Goal: Answer question/provide support: Share knowledge or assist other users

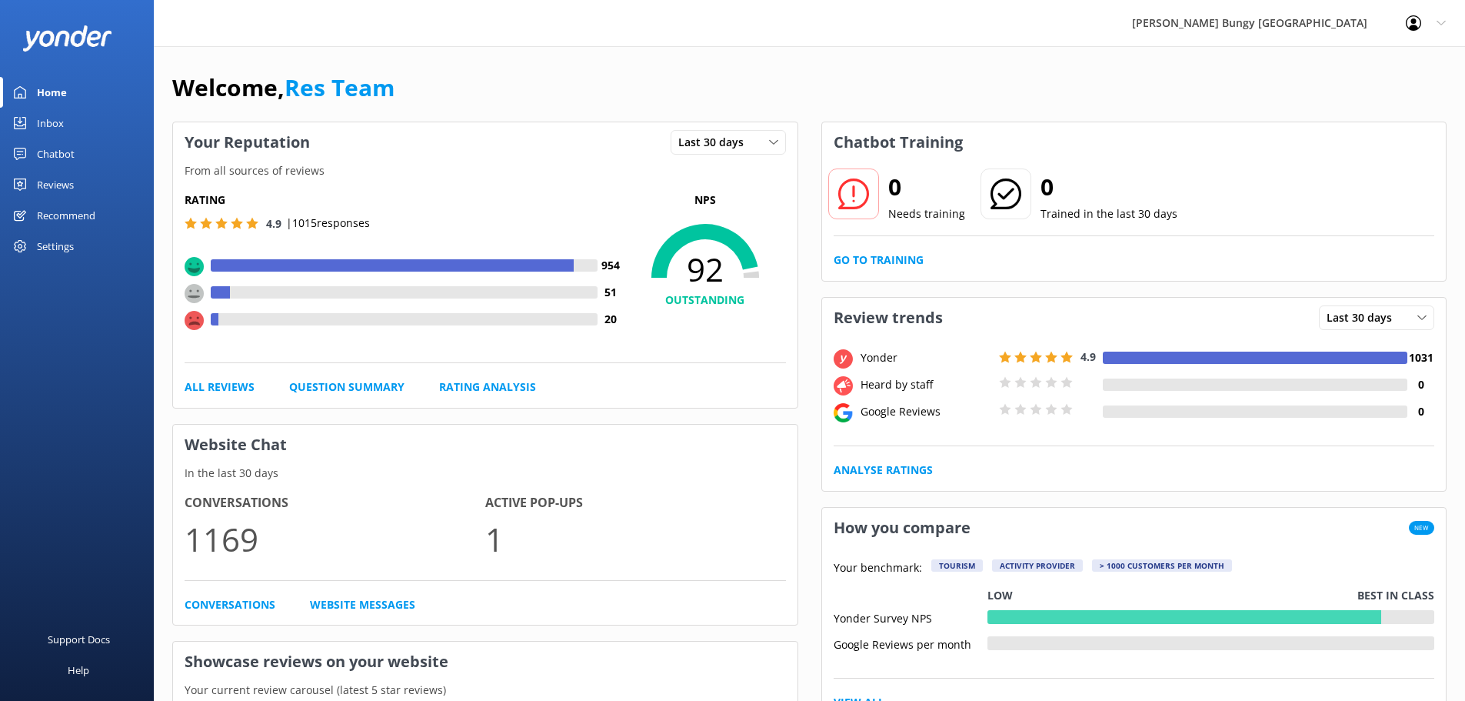
click at [65, 118] on link "Inbox" at bounding box center [77, 123] width 154 height 31
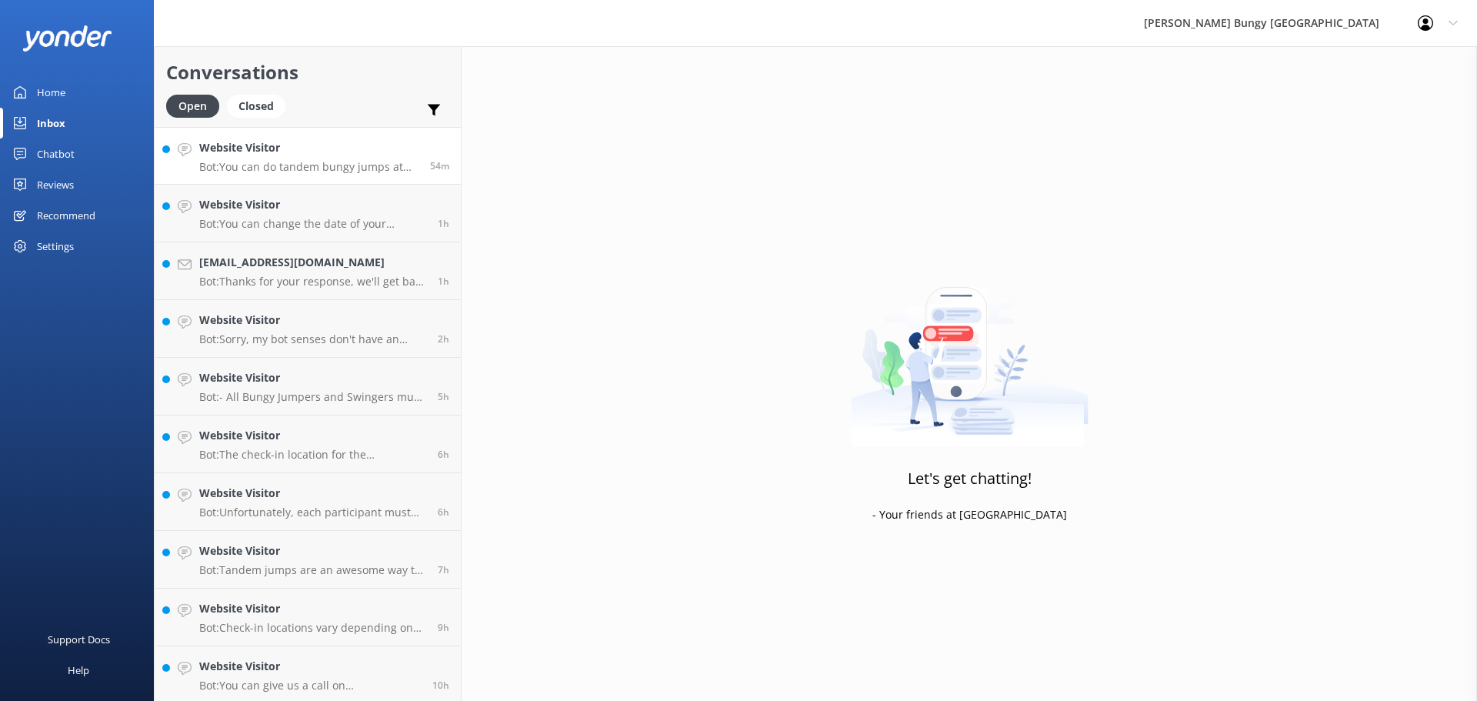
click at [322, 176] on link "Website Visitor Bot: You can do tandem bungy jumps at [GEOGRAPHIC_DATA], [GEOGR…" at bounding box center [308, 156] width 306 height 58
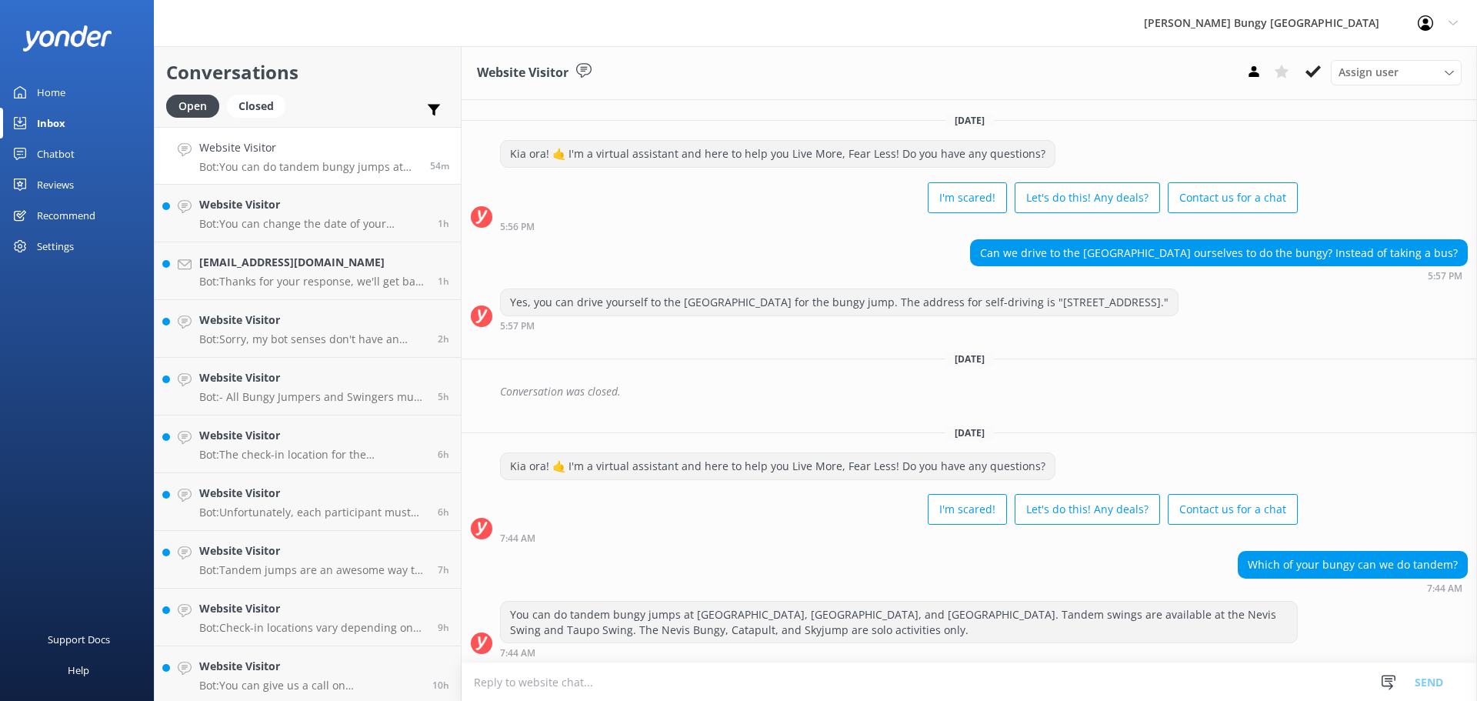
scroll to position [3, 0]
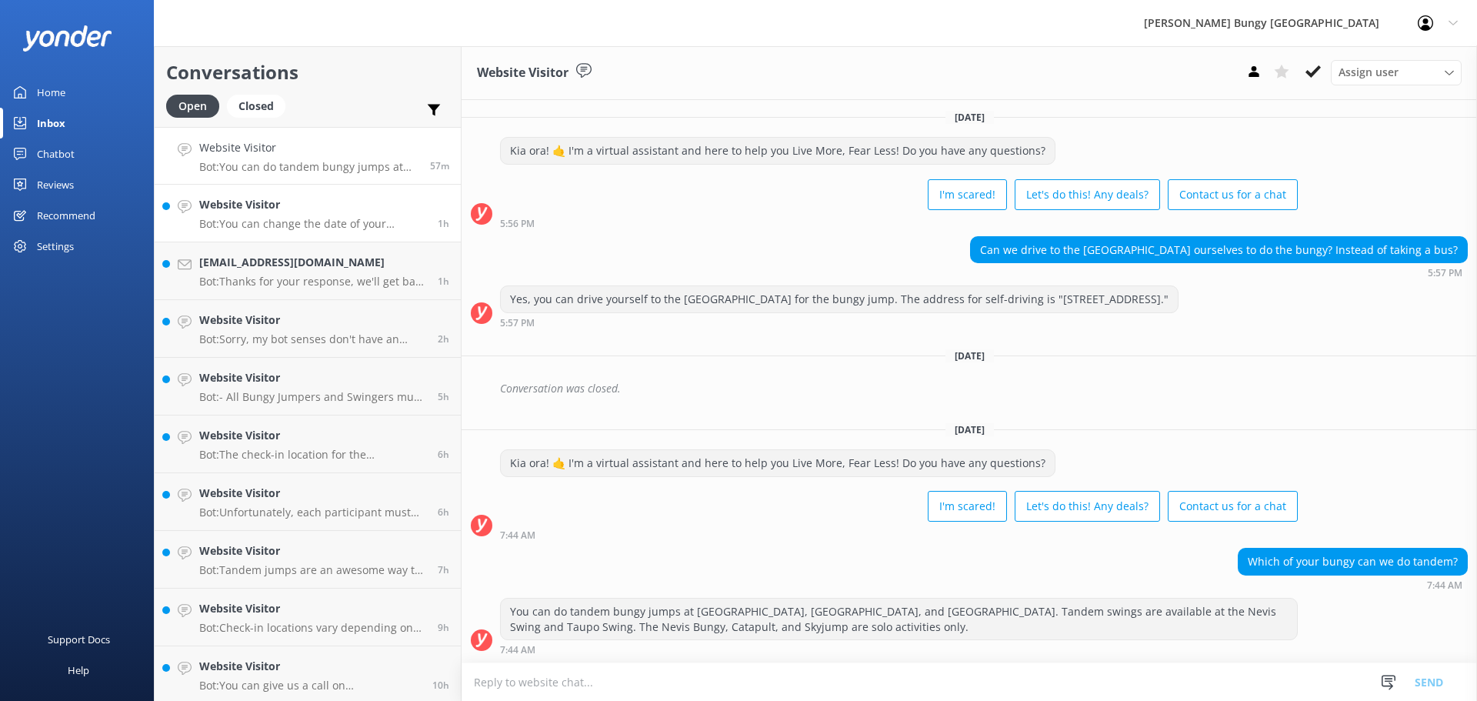
click at [237, 213] on h4 "Website Visitor" at bounding box center [312, 204] width 227 height 17
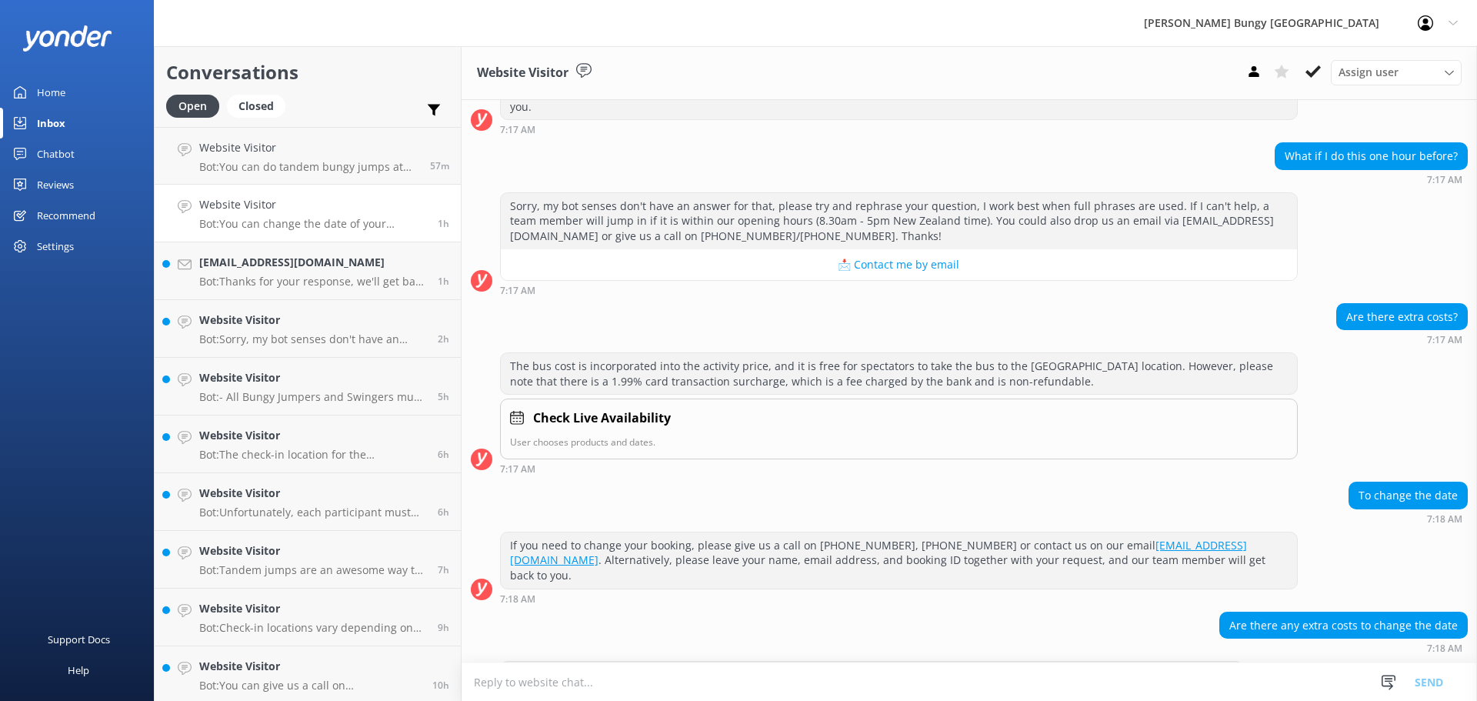
scroll to position [625, 0]
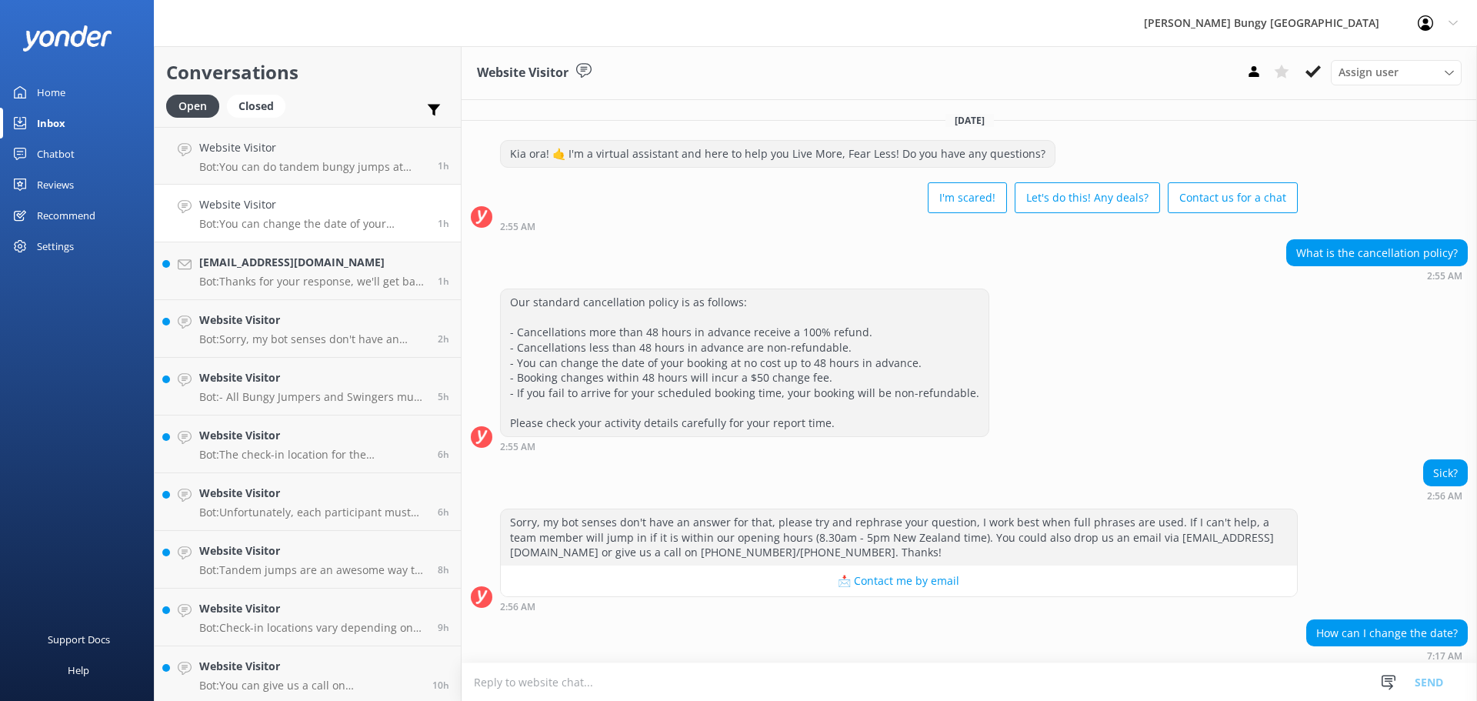
scroll to position [625, 0]
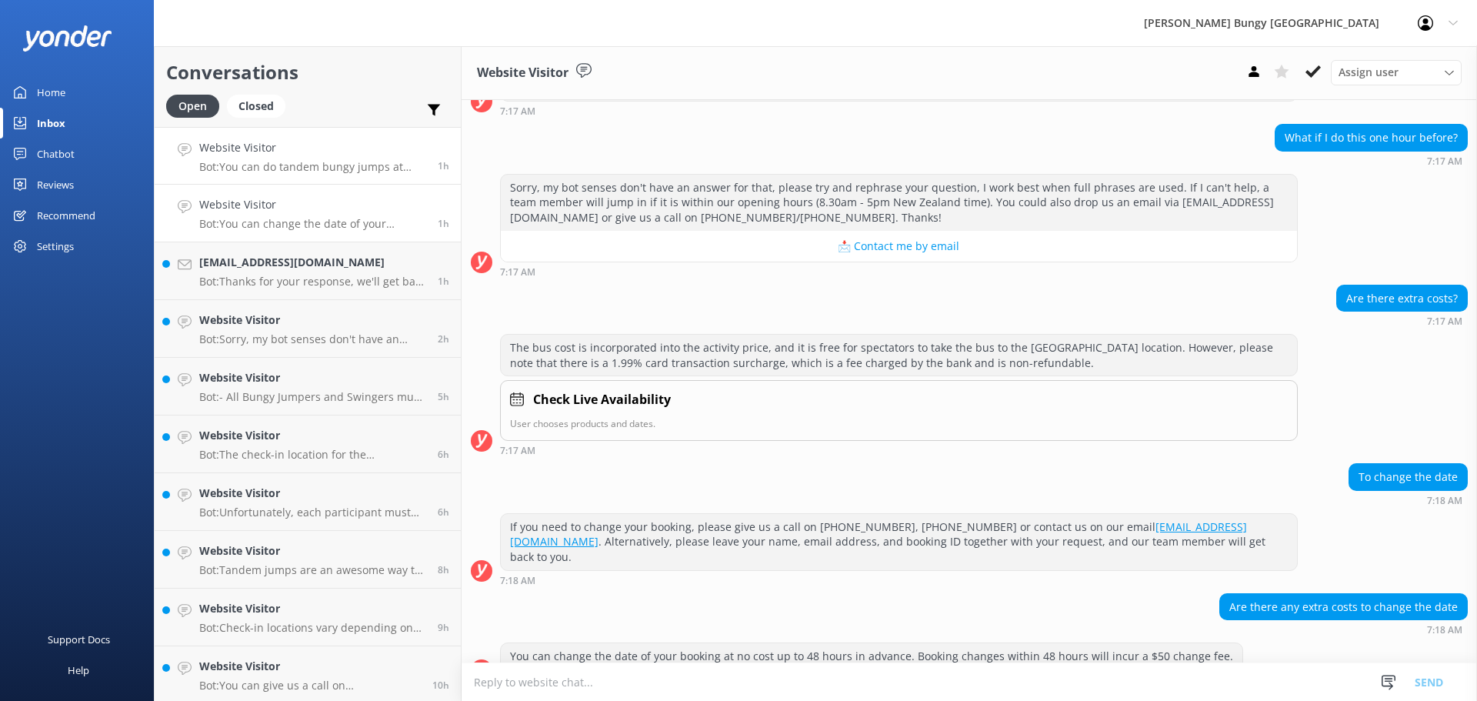
click at [364, 138] on link "Website Visitor Bot: You can do tandem bungy jumps at Kawarau Bridge, Taupo Bun…" at bounding box center [308, 156] width 306 height 58
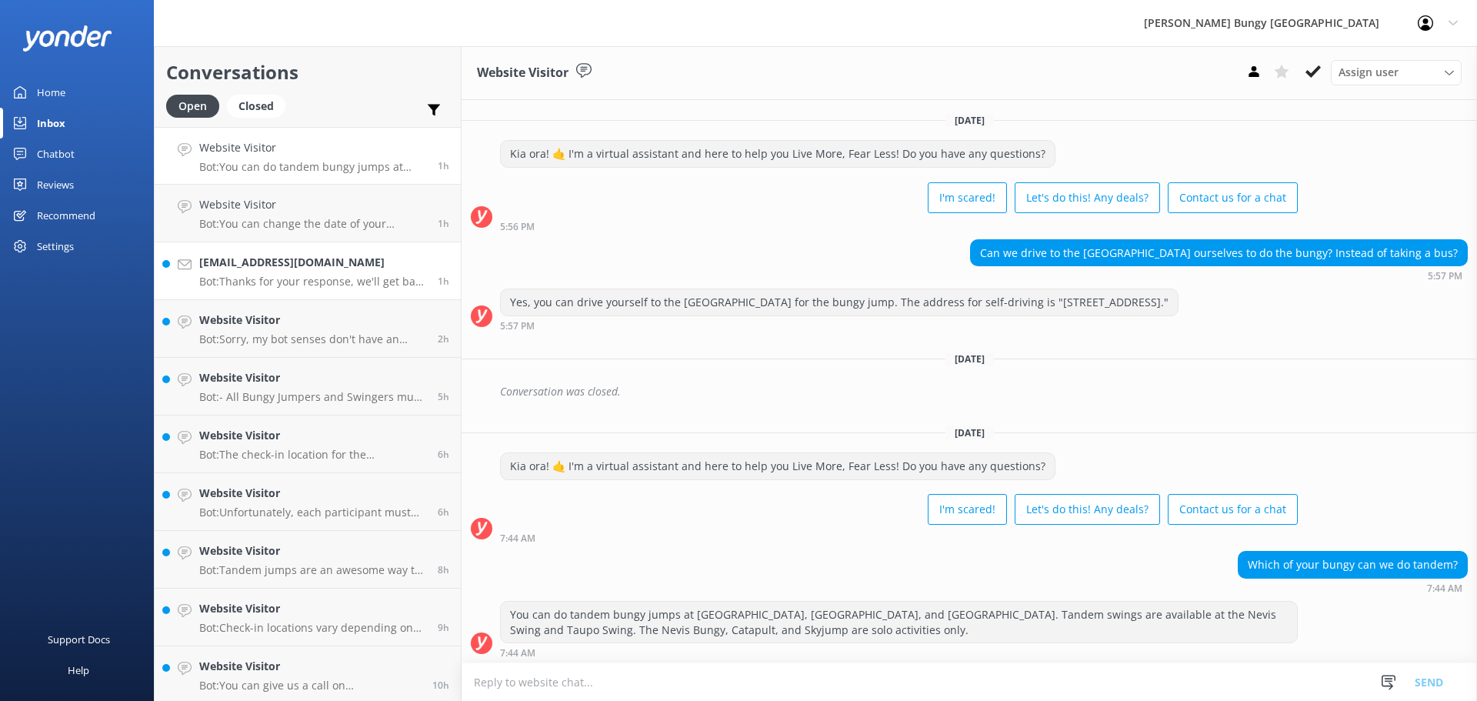
scroll to position [3, 0]
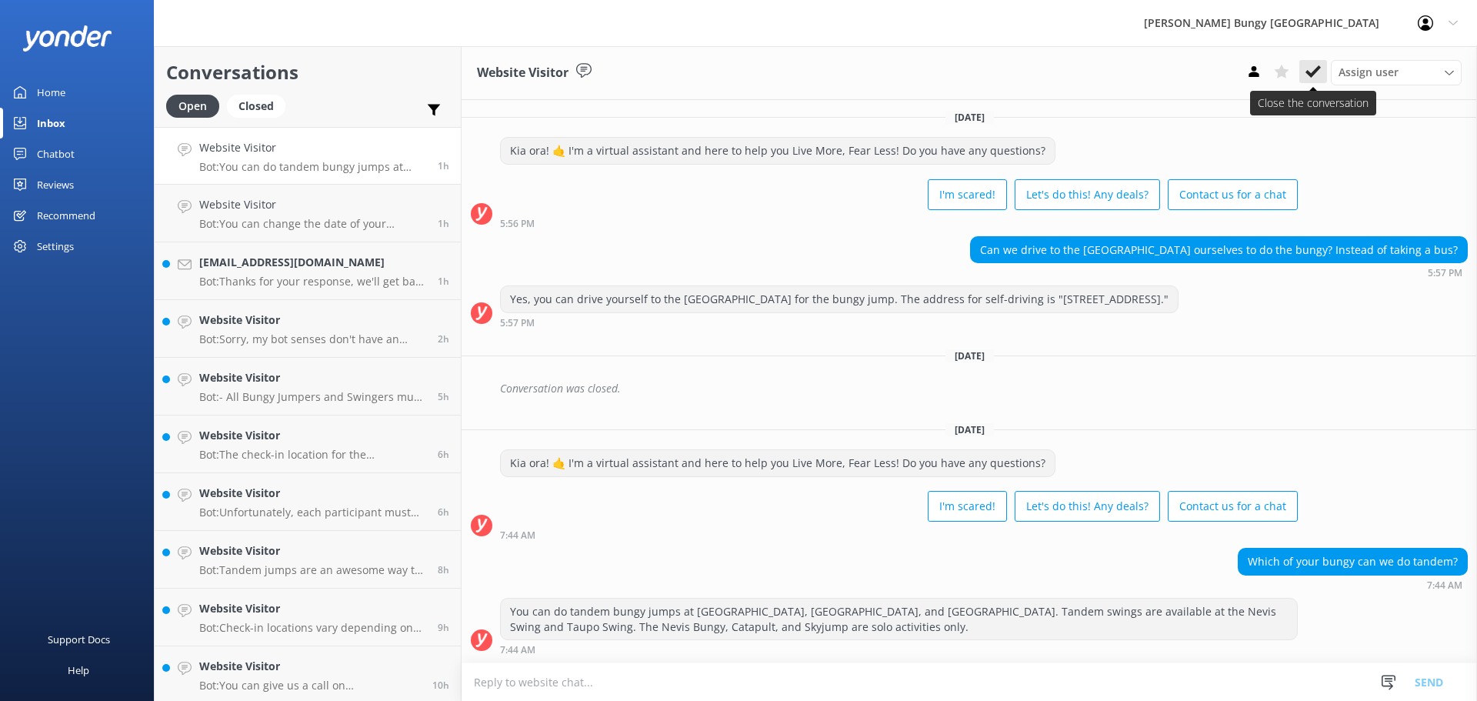
click at [1319, 67] on use at bounding box center [1312, 71] width 15 height 12
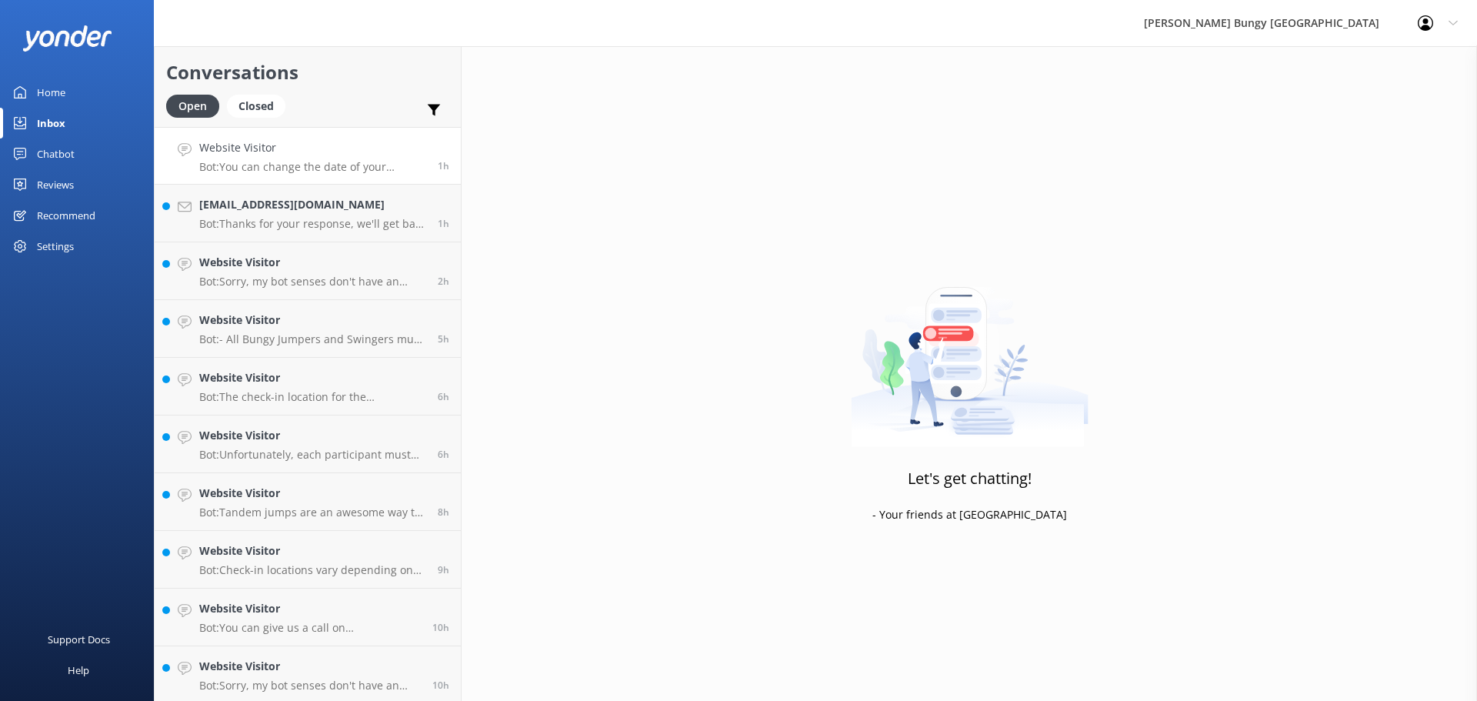
click at [360, 160] on p "Bot: You can change the date of your booking at no cost up to 48 hours in advan…" at bounding box center [312, 167] width 227 height 14
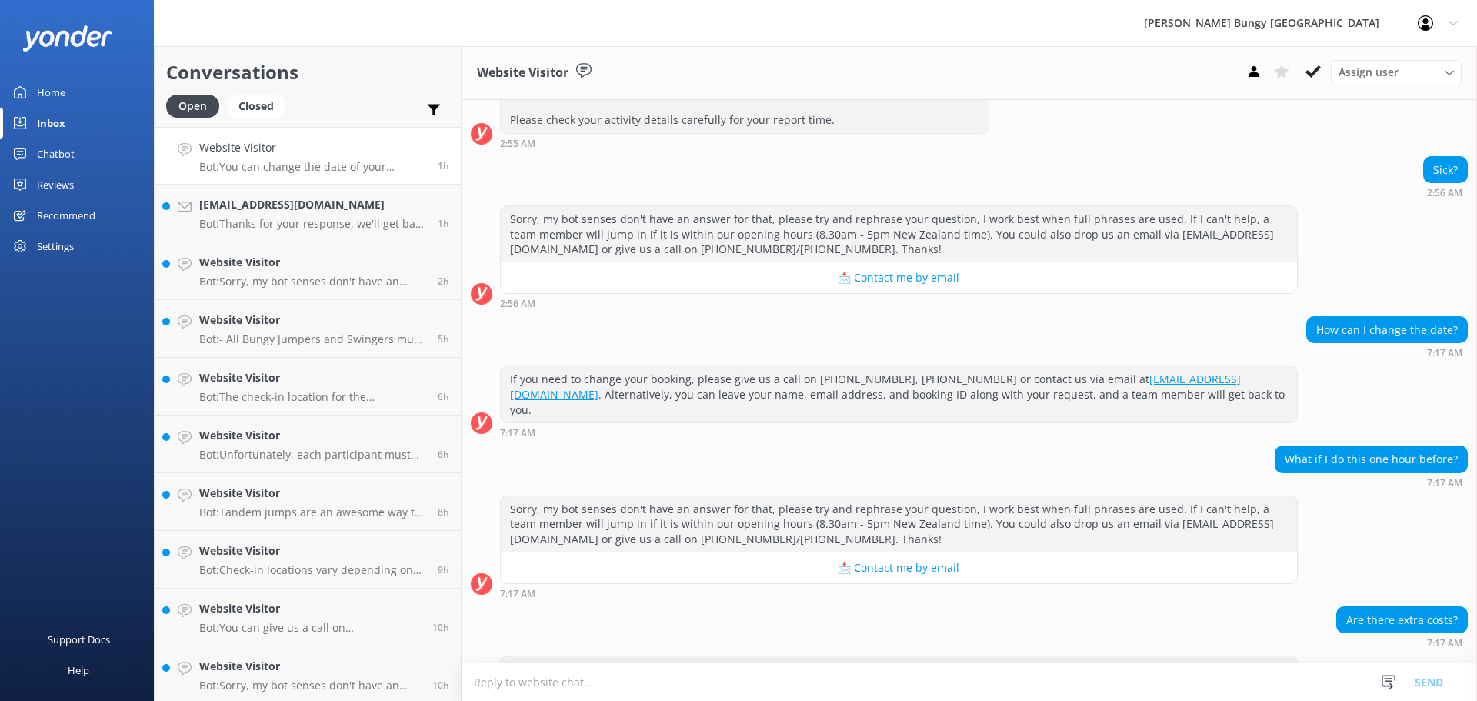
scroll to position [625, 0]
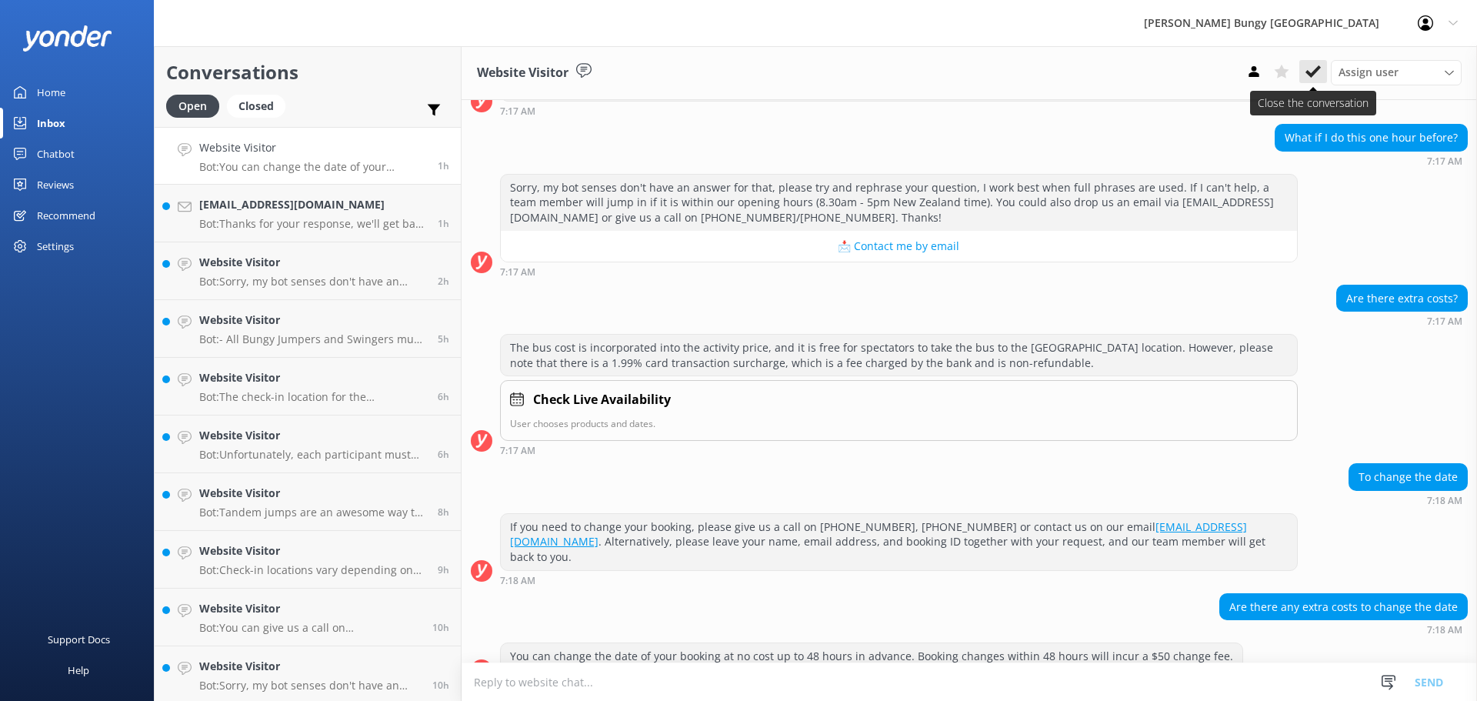
click at [1321, 68] on button at bounding box center [1313, 71] width 28 height 23
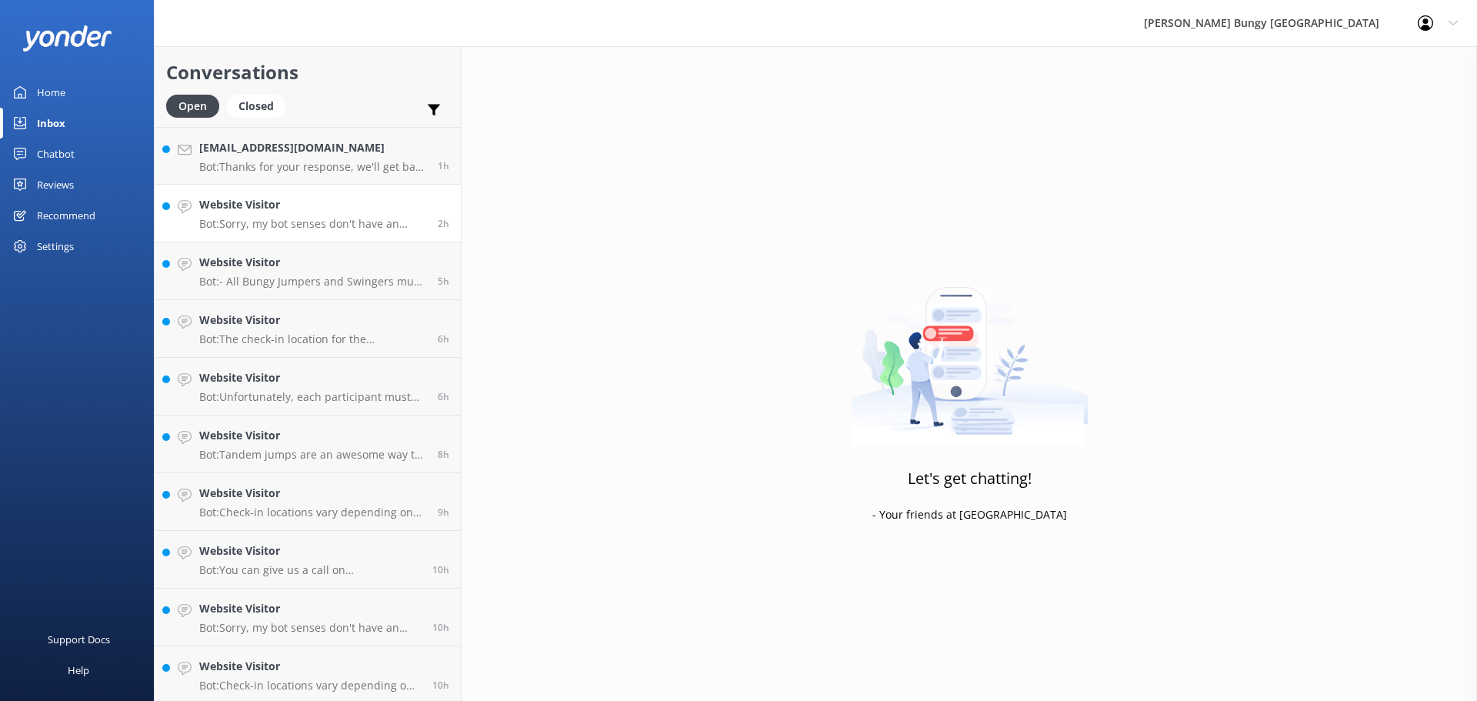
click at [301, 215] on div "Website Visitor Bot: Sorry, my bot senses don't have an answer for that, please…" at bounding box center [312, 213] width 227 height 34
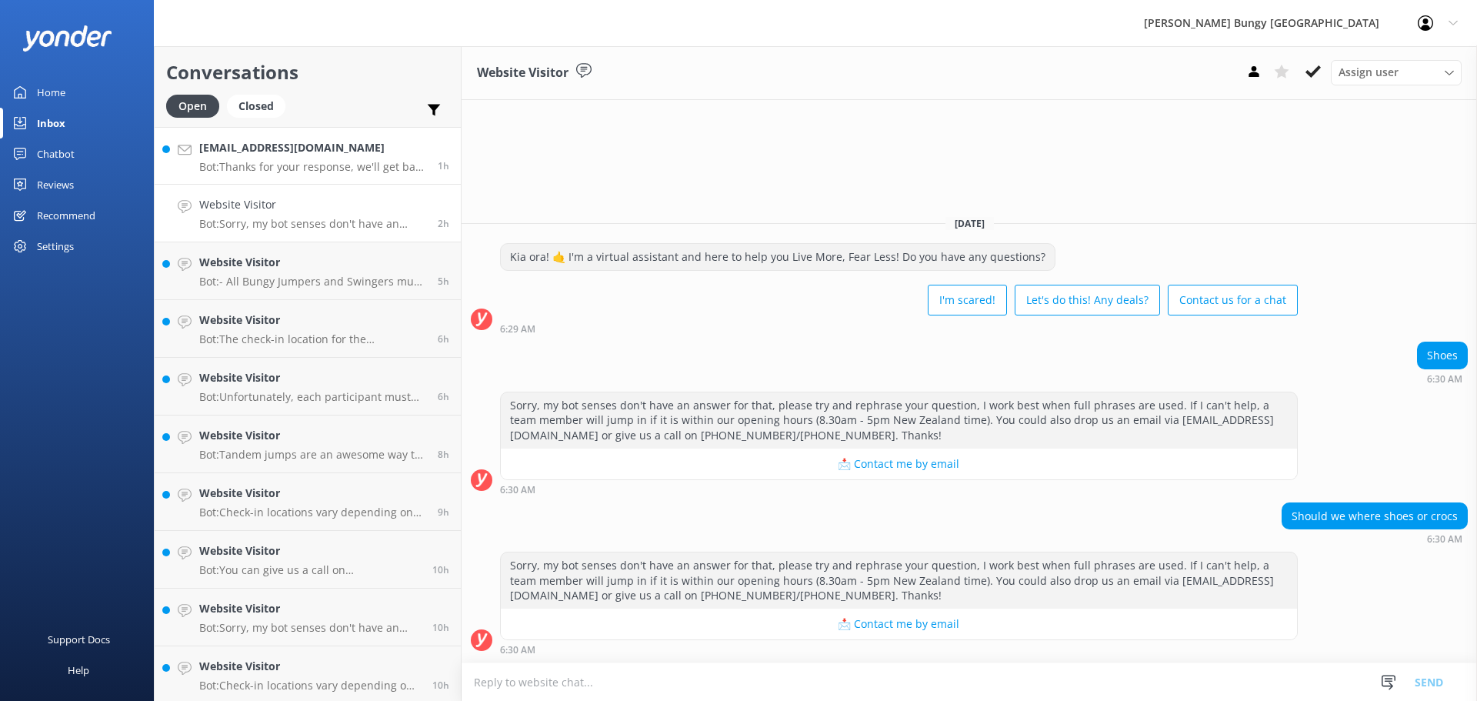
click at [341, 154] on h4 "[EMAIL_ADDRESS][DOMAIN_NAME]" at bounding box center [312, 147] width 227 height 17
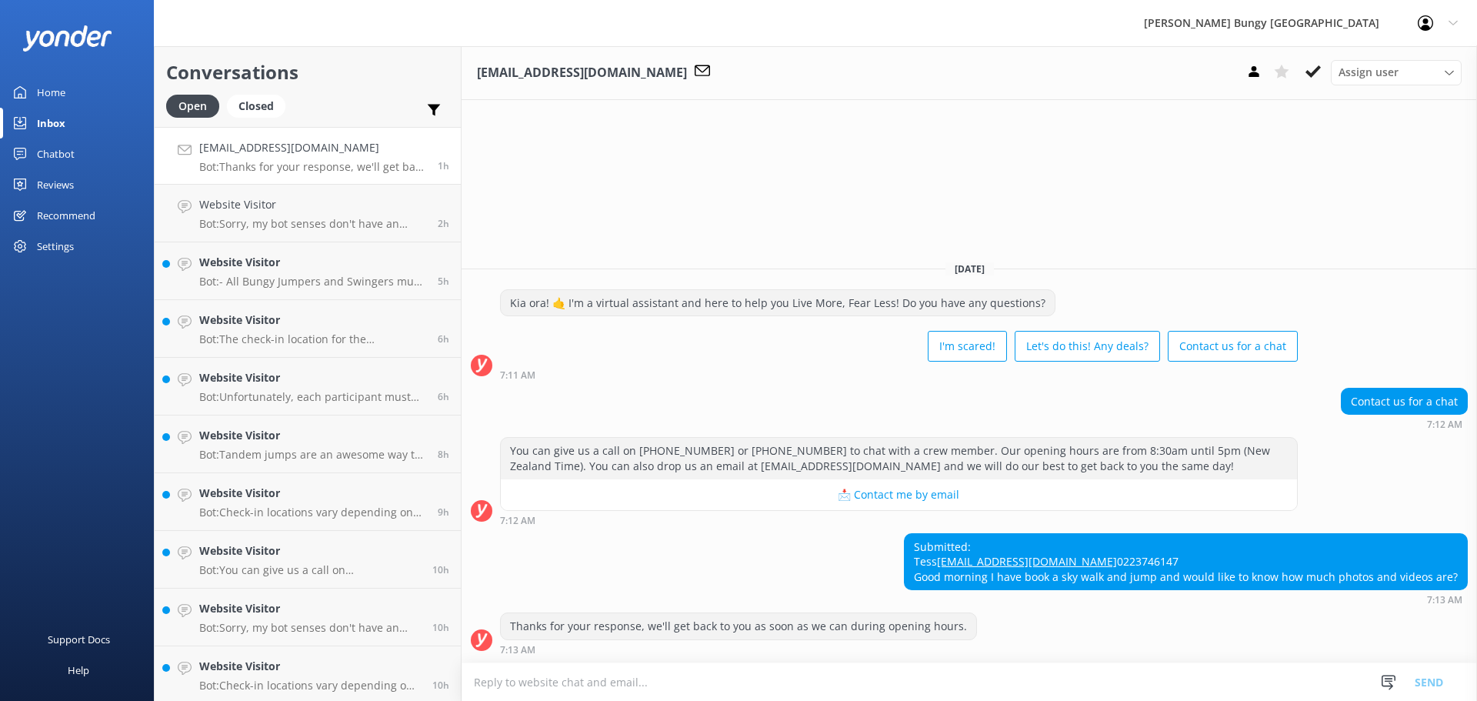
click at [744, 633] on div "Thanks for your response, we'll get back to you as soon as we can during openin…" at bounding box center [738, 626] width 475 height 26
click at [312, 130] on link "Website Visitor Bot: Unfortunately, for the Kawarau Zipride, all riders must we…" at bounding box center [308, 156] width 306 height 58
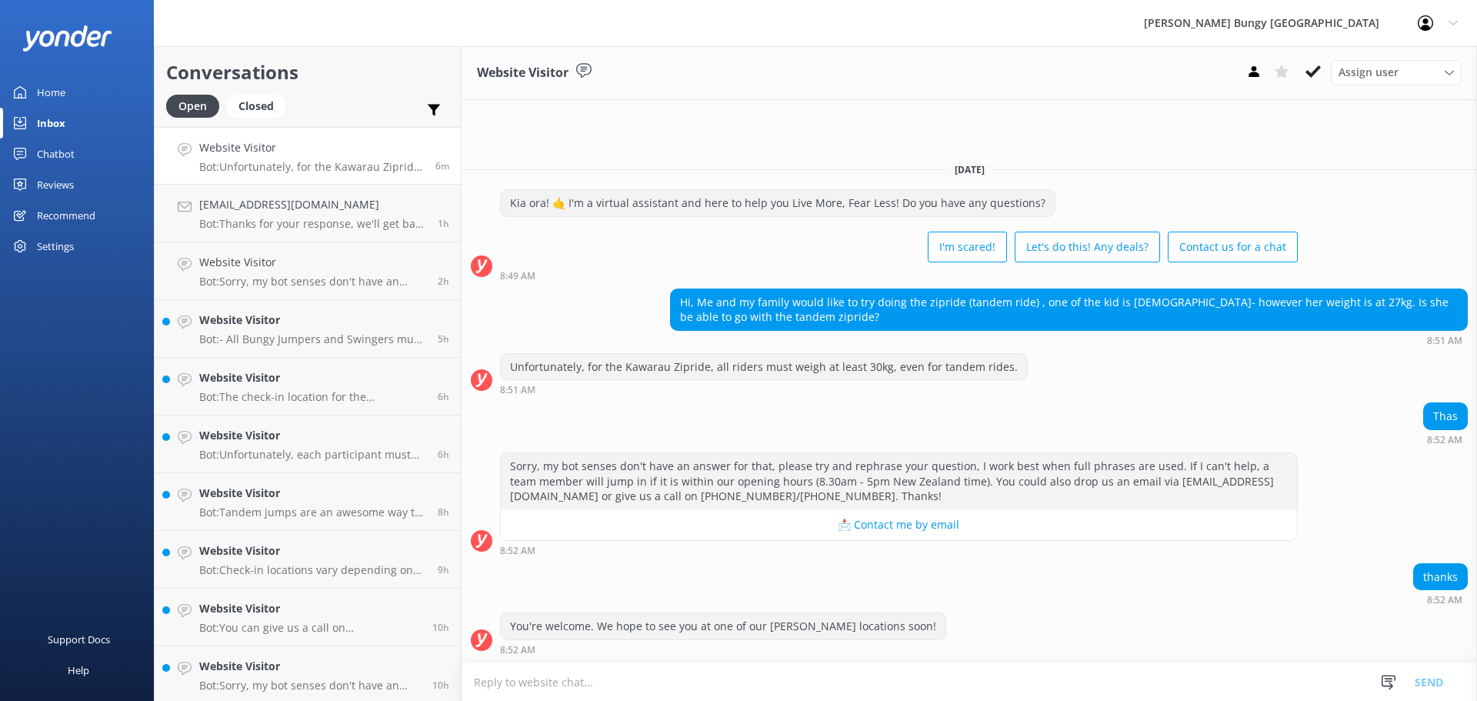
click at [930, 633] on div "You're welcome. We hope to see you at one of our AJ Hackett locations soon! 8:5…" at bounding box center [968, 633] width 1015 height 42
click at [258, 195] on link "Chrisholden2014@gmail.com Bot: Thanks for your response, we'll get back to you …" at bounding box center [308, 214] width 306 height 58
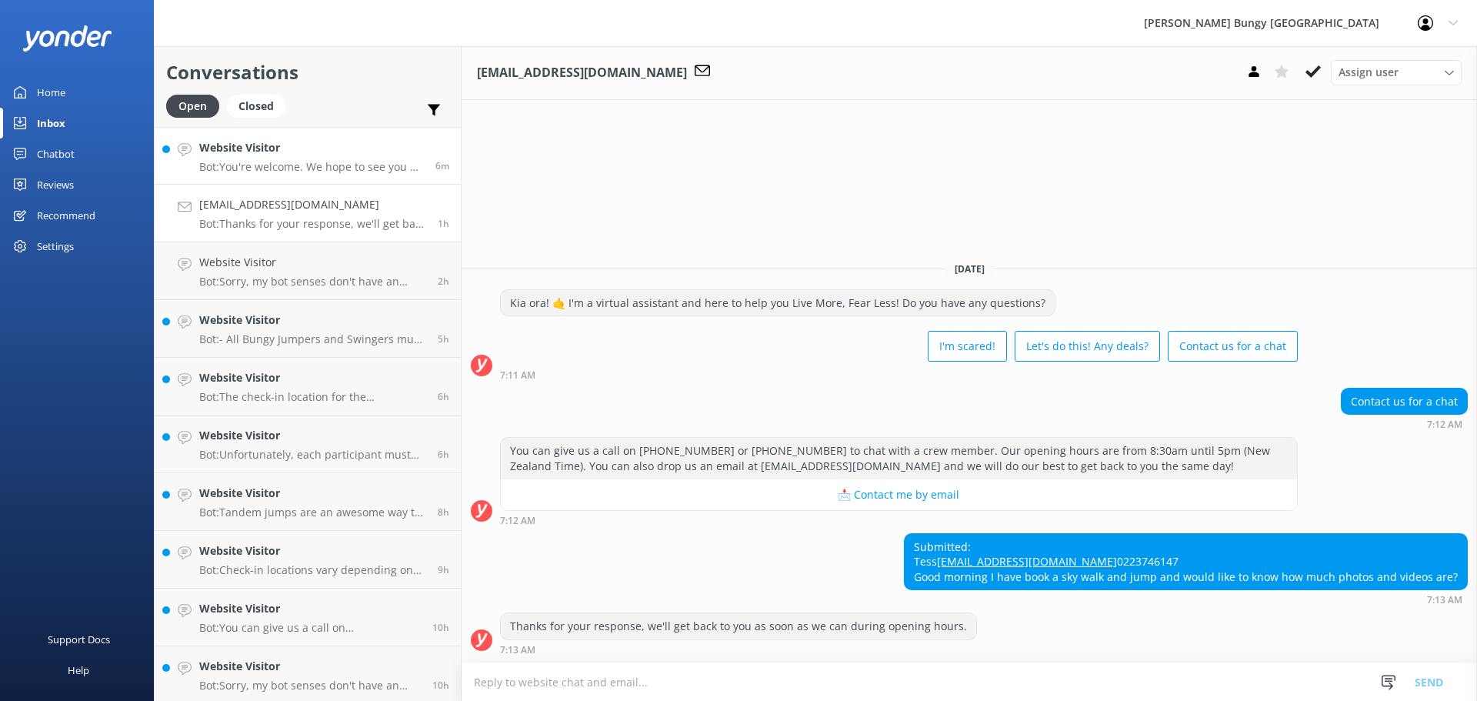
click at [343, 152] on h4 "Website Visitor" at bounding box center [311, 147] width 225 height 17
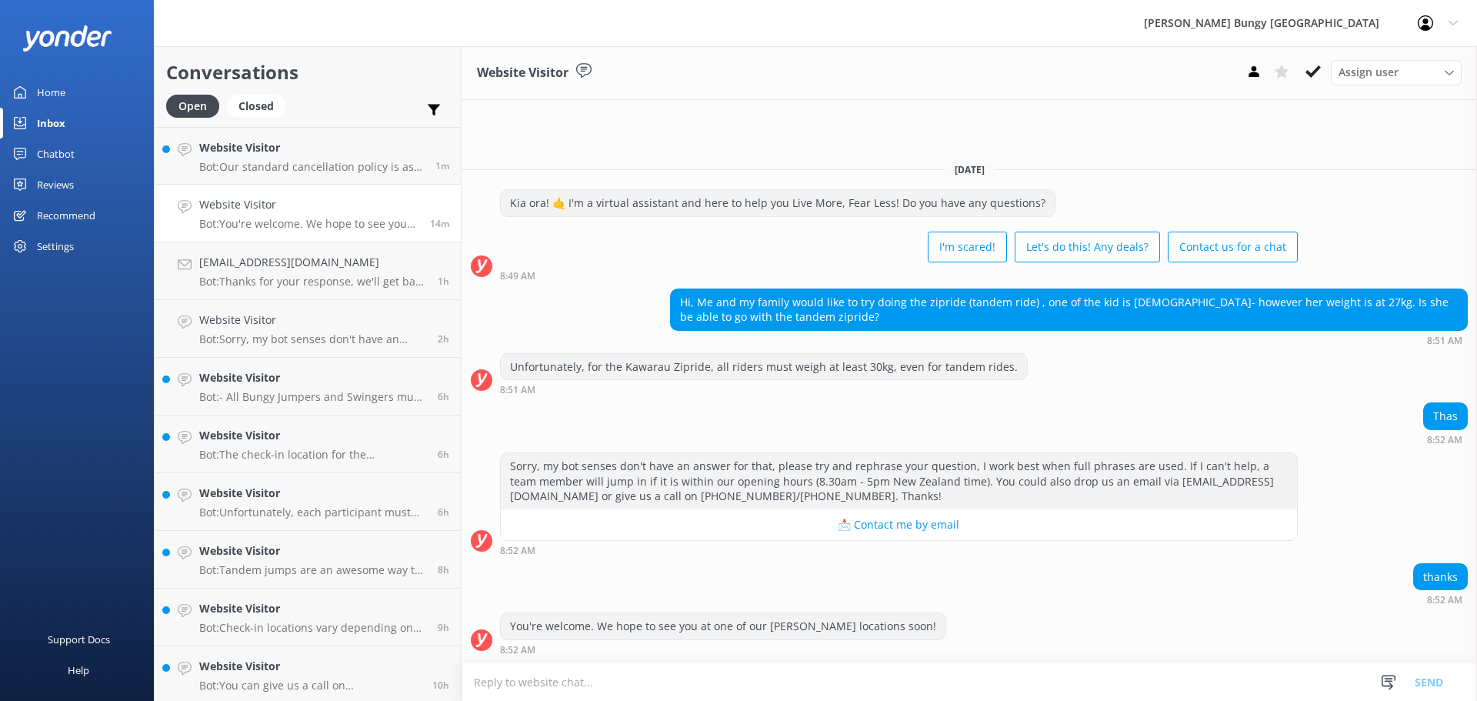
click at [225, 122] on div "Open Closed" at bounding box center [229, 113] width 127 height 37
click at [226, 135] on link "Website Visitor Bot: Our standard cancellation policy is as follows: - Cancella…" at bounding box center [308, 156] width 306 height 58
